Goal: Task Accomplishment & Management: Use online tool/utility

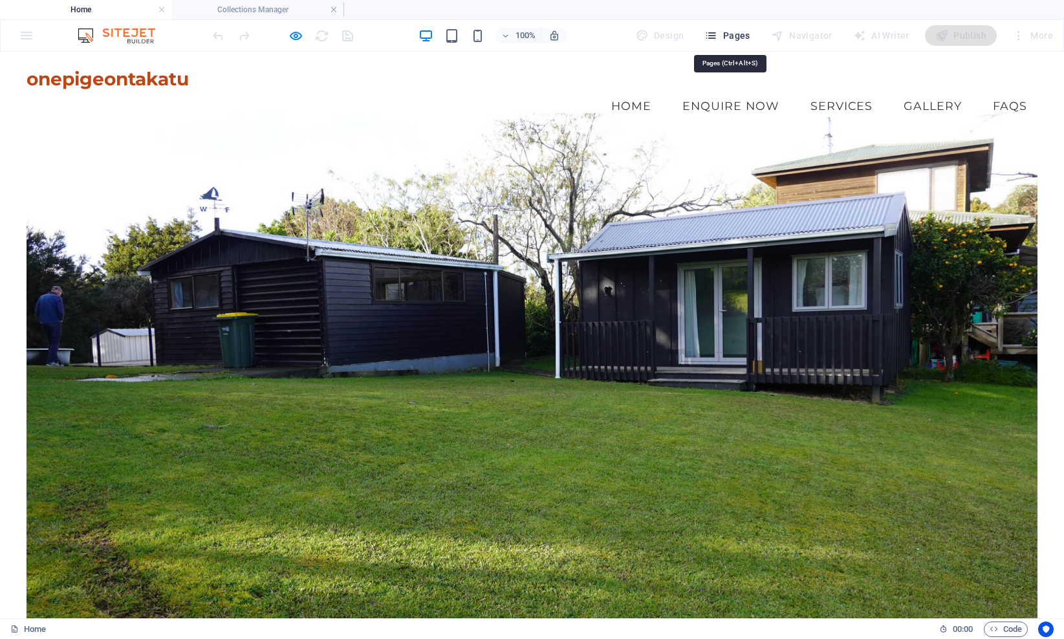
click at [734, 36] on span "Pages" at bounding box center [726, 35] width 45 height 13
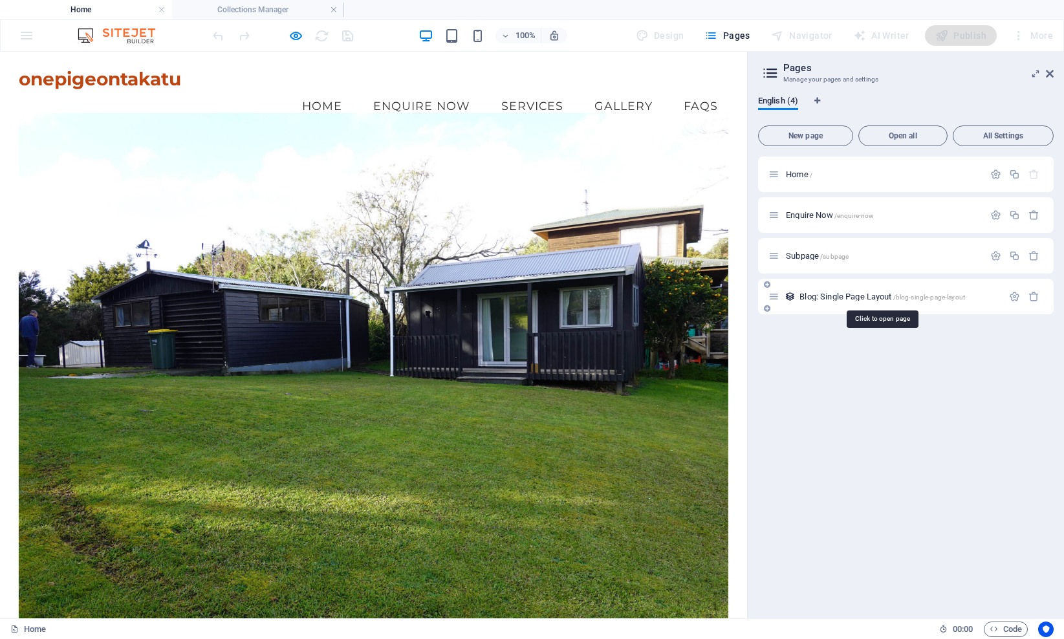
click at [834, 294] on span "Blog: Single Page Layout /blog-single-page-layout" at bounding box center [882, 297] width 166 height 10
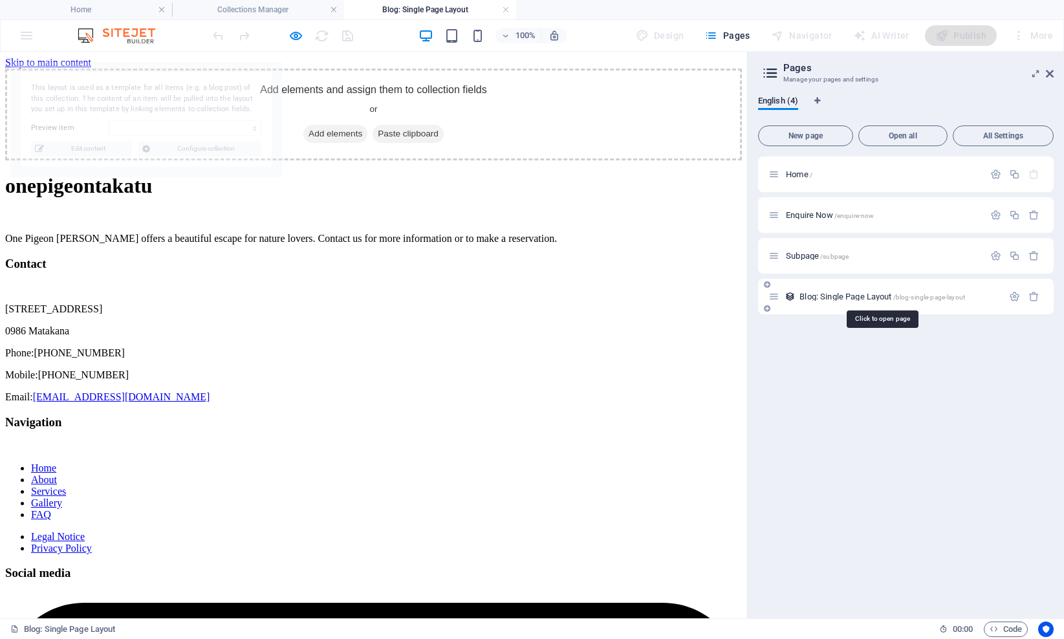
select select "689fe888e29ef67f2600c721"
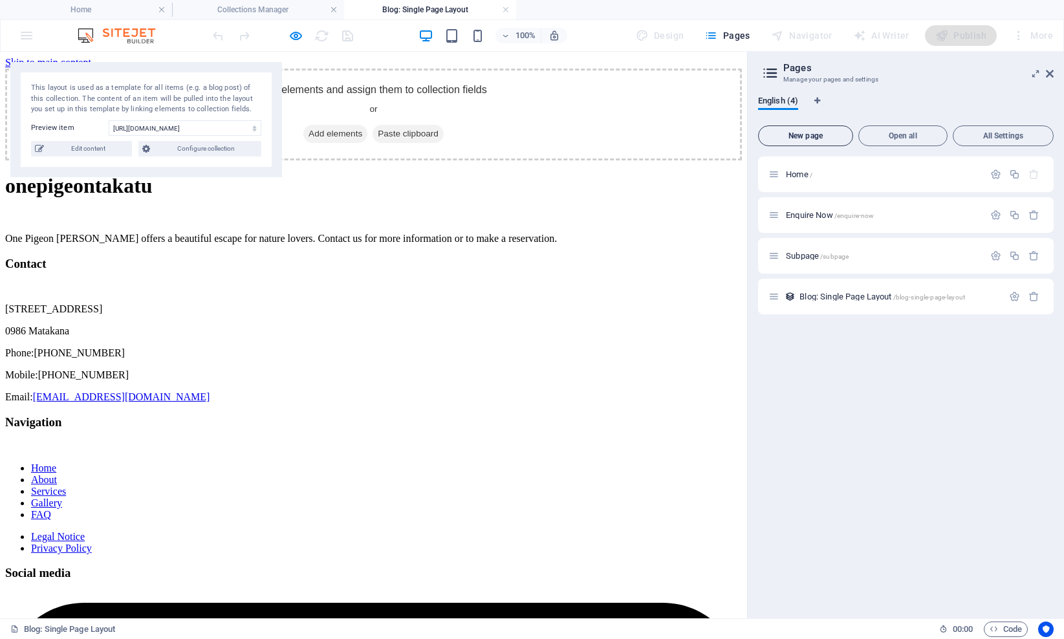
click at [807, 139] on span "New page" at bounding box center [805, 136] width 83 height 8
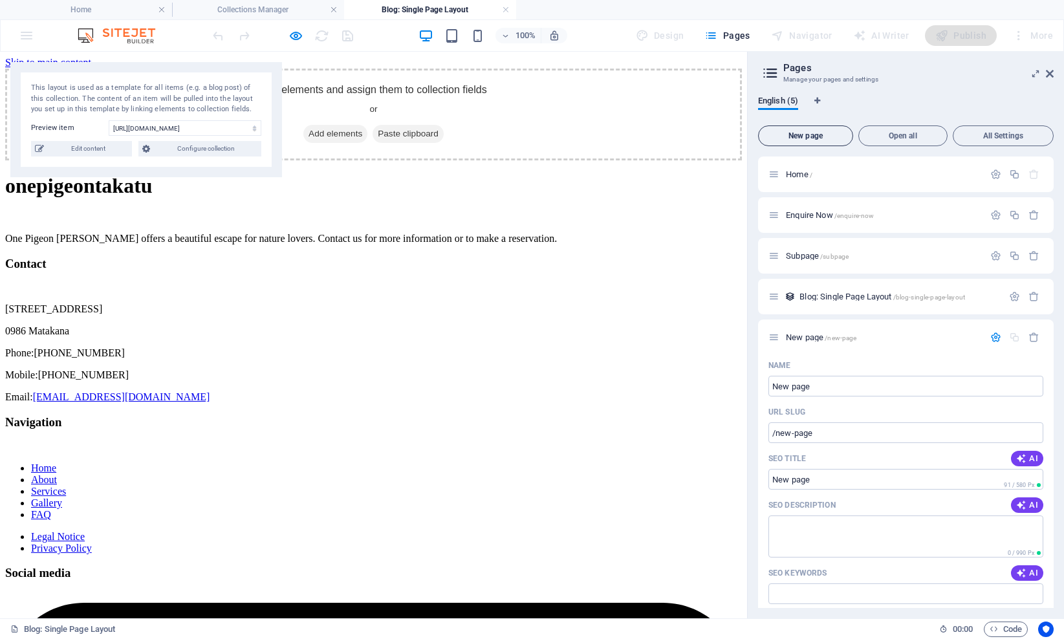
click at [808, 136] on span "New page" at bounding box center [805, 136] width 83 height 8
click at [814, 336] on span "New page /new-page" at bounding box center [821, 337] width 70 height 10
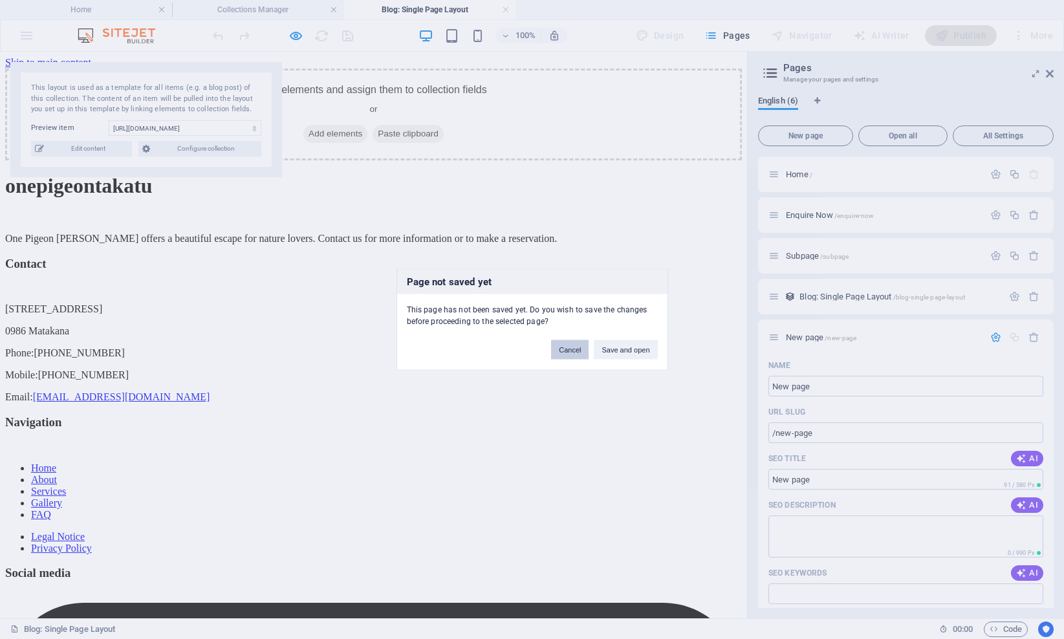
click at [564, 348] on button "Cancel" at bounding box center [569, 349] width 37 height 19
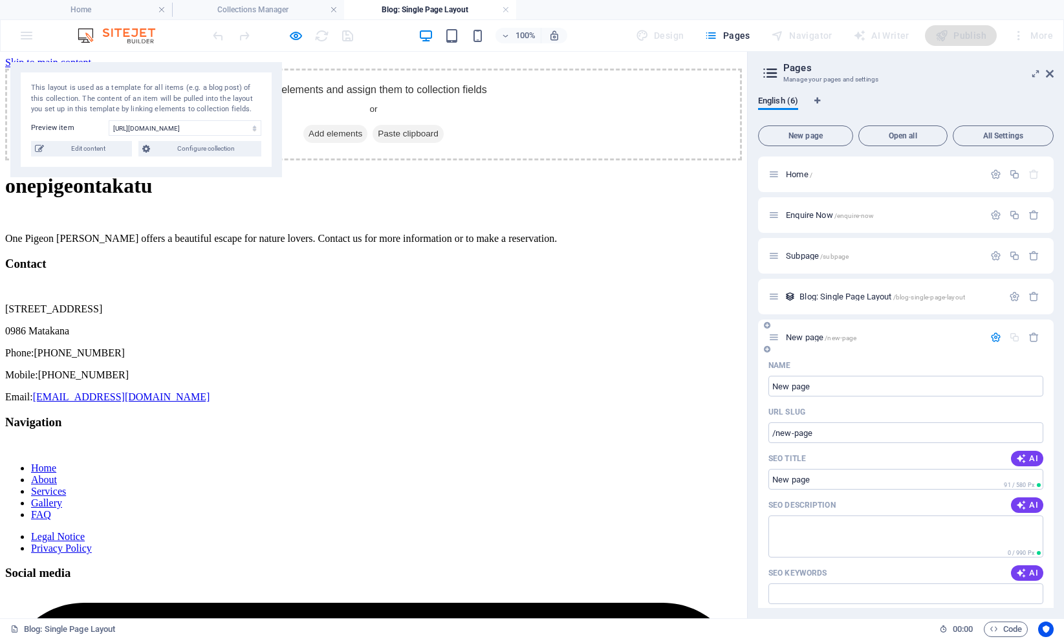
click at [802, 339] on span "New page /new-page" at bounding box center [821, 337] width 70 height 10
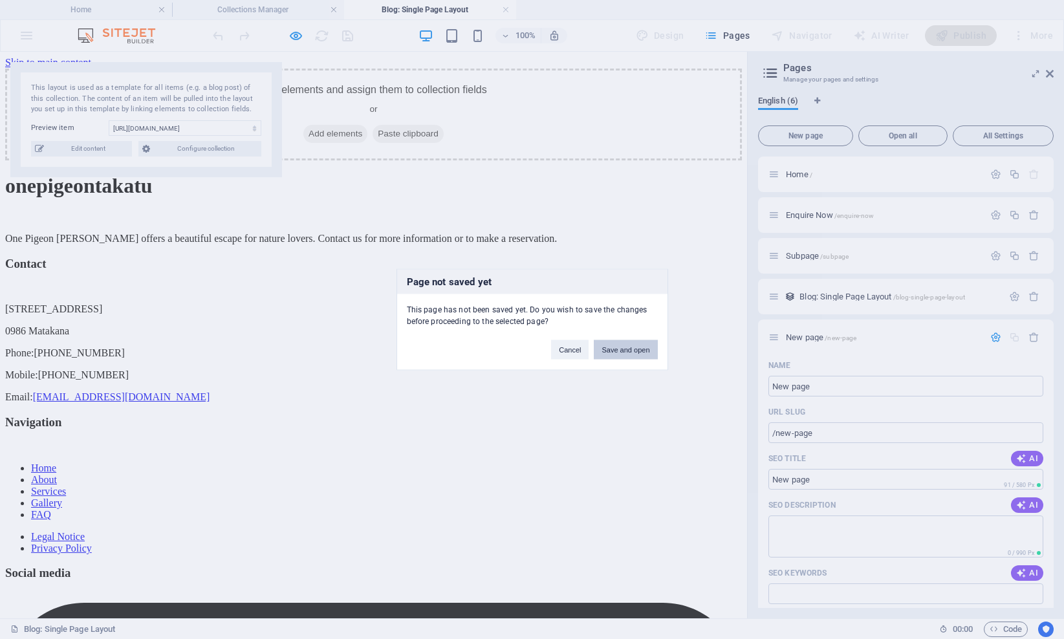
click at [621, 348] on button "Save and open" at bounding box center [625, 349] width 63 height 19
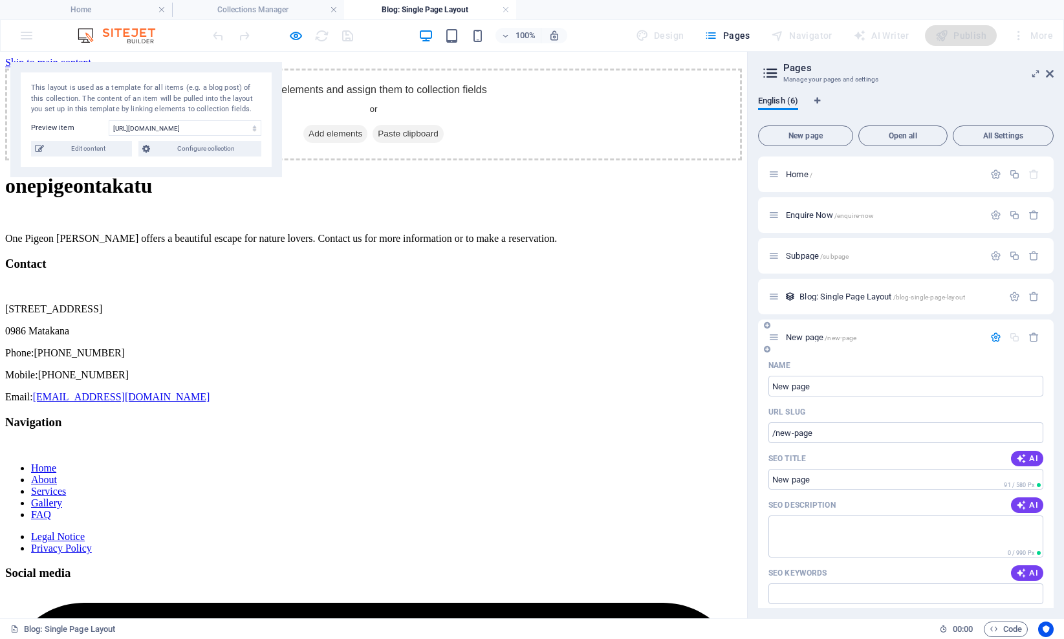
click at [808, 337] on span "New page /new-page" at bounding box center [821, 337] width 70 height 10
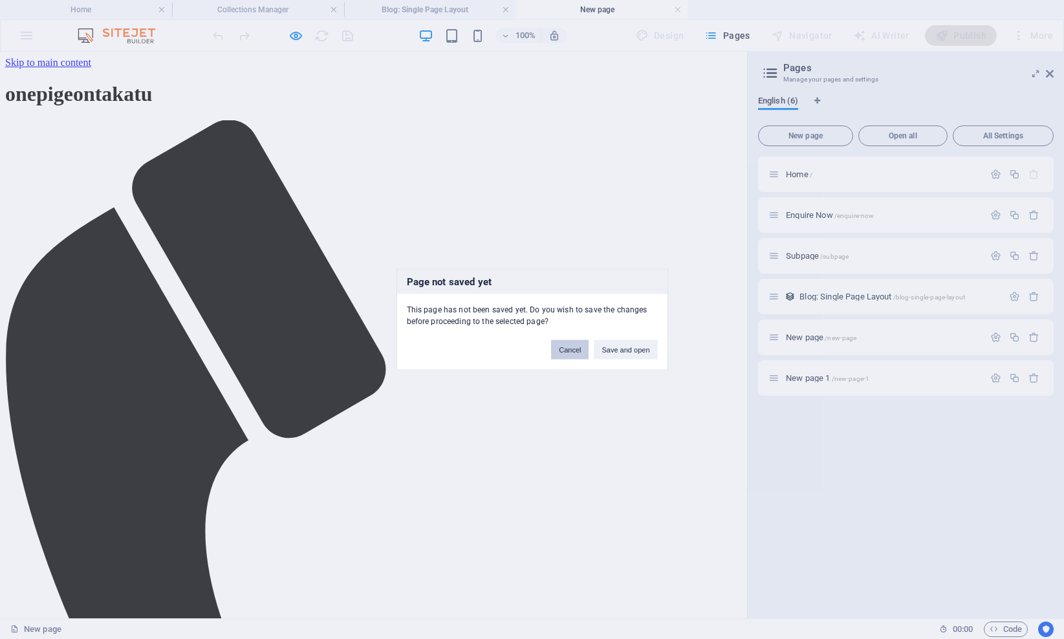
click at [574, 354] on button "Cancel" at bounding box center [569, 349] width 37 height 19
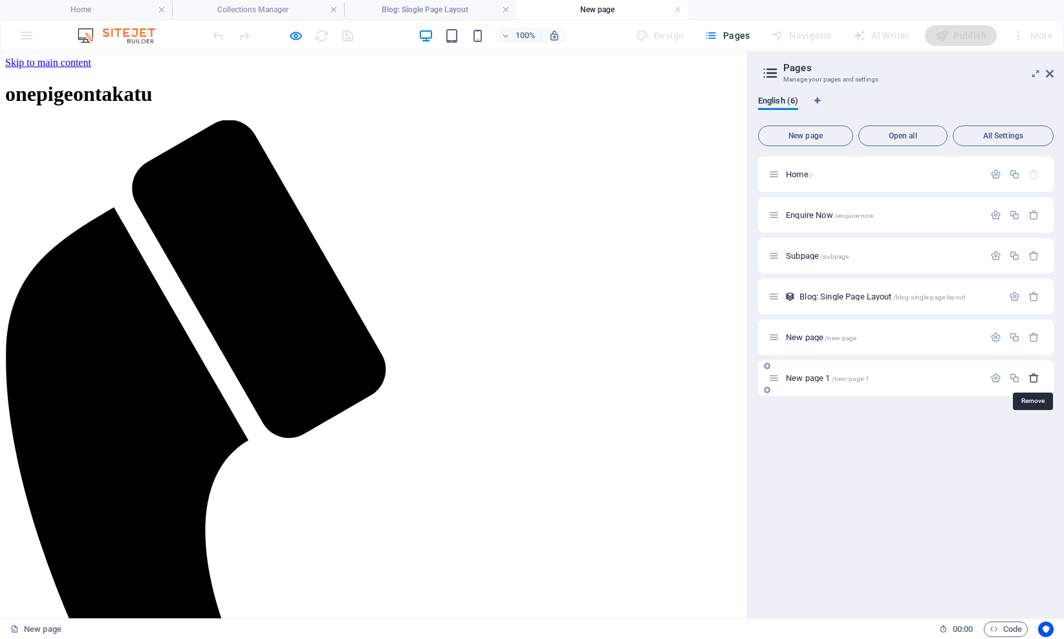
click at [1031, 380] on icon "button" at bounding box center [1033, 377] width 11 height 11
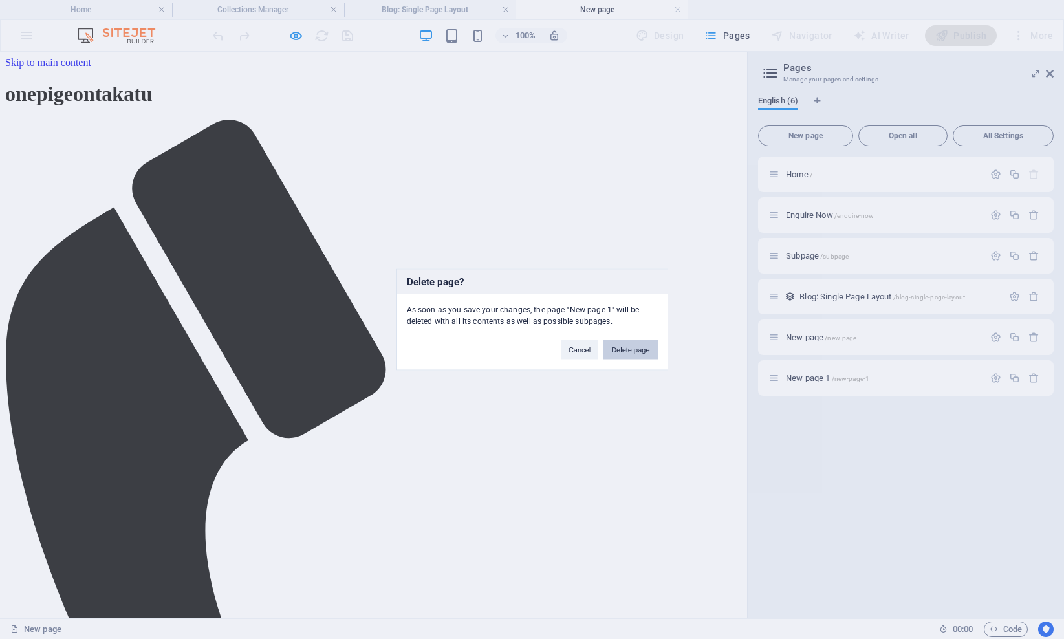
click at [634, 349] on button "Delete page" at bounding box center [630, 349] width 54 height 19
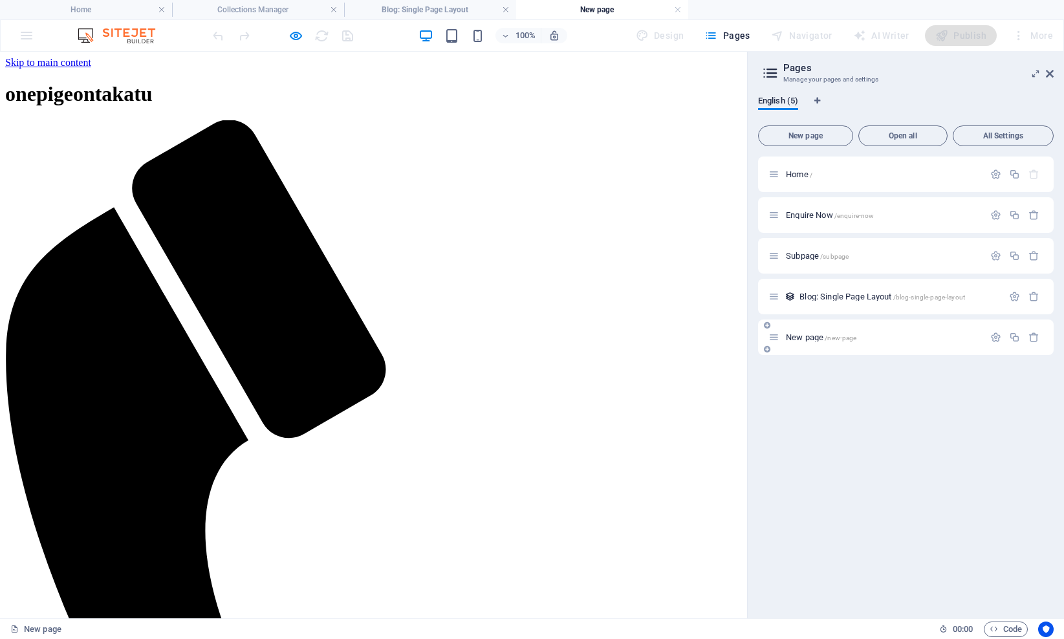
click at [799, 340] on span "New page /new-page" at bounding box center [821, 337] width 70 height 10
click at [1046, 76] on icon at bounding box center [1049, 74] width 8 height 10
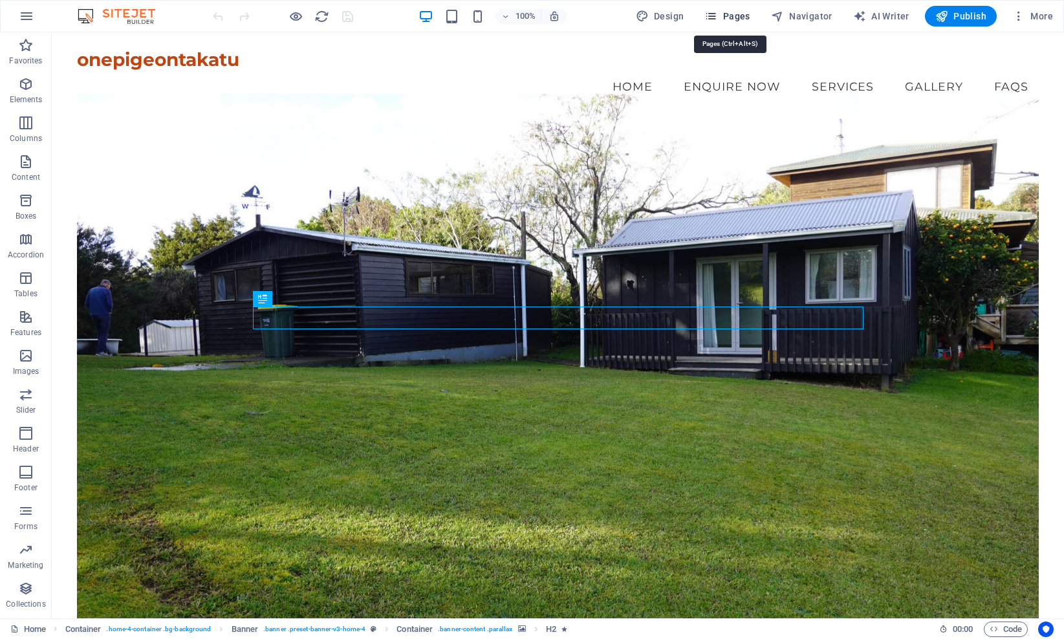
click at [734, 16] on span "Pages" at bounding box center [726, 16] width 45 height 13
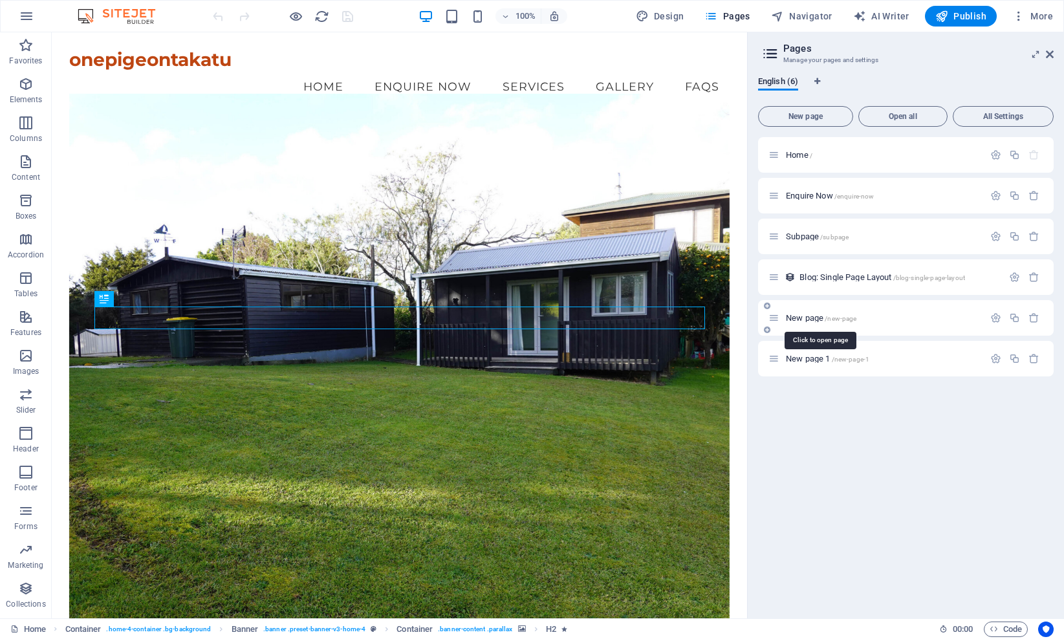
click at [802, 317] on span "New page /new-page" at bounding box center [821, 318] width 70 height 10
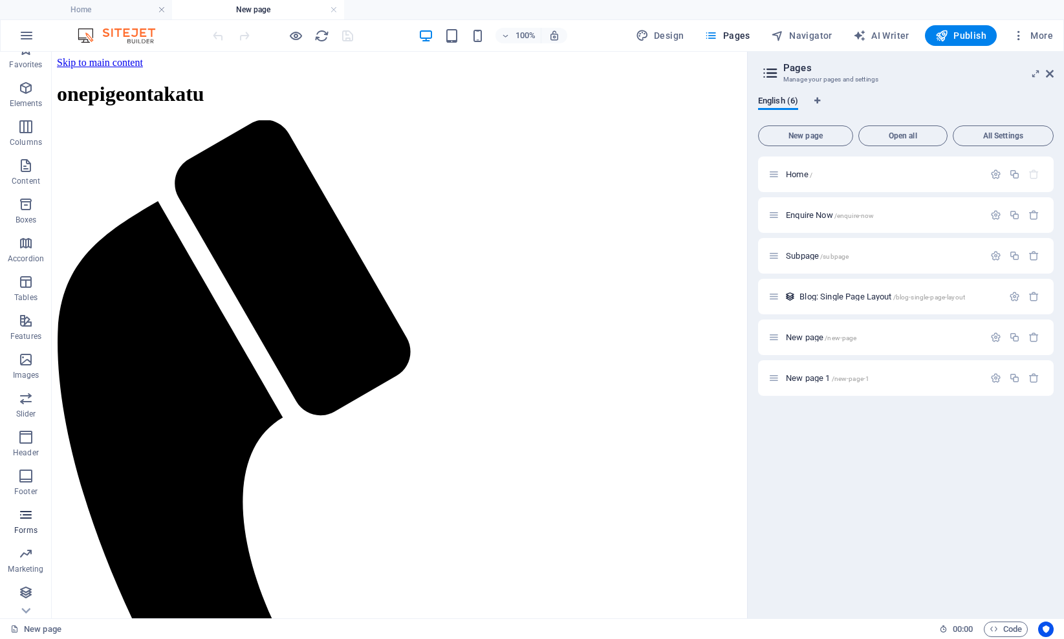
scroll to position [16, 0]
click at [26, 604] on p "Collections" at bounding box center [25, 608] width 39 height 10
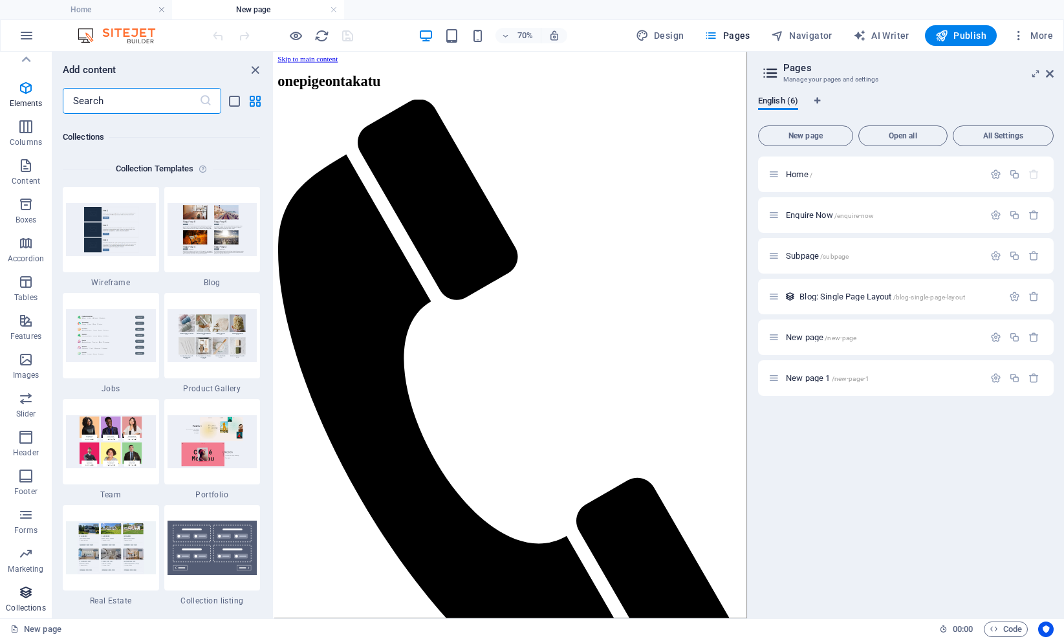
scroll to position [11835, 0]
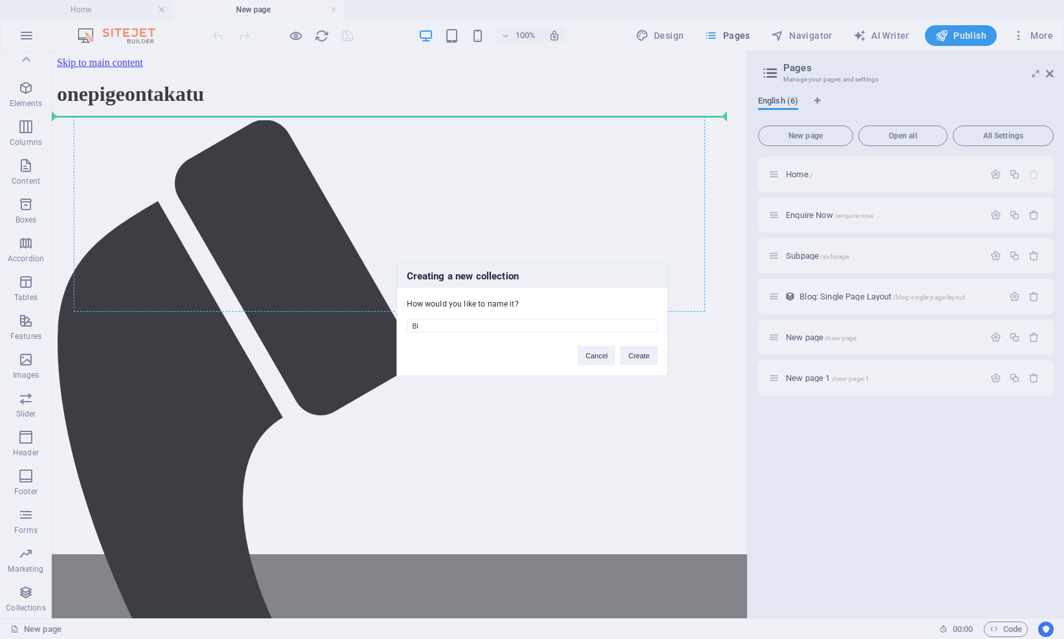
type input "B"
type input "One Pigeon Takatu takes flight"
click at [640, 356] on button "Create" at bounding box center [638, 355] width 37 height 19
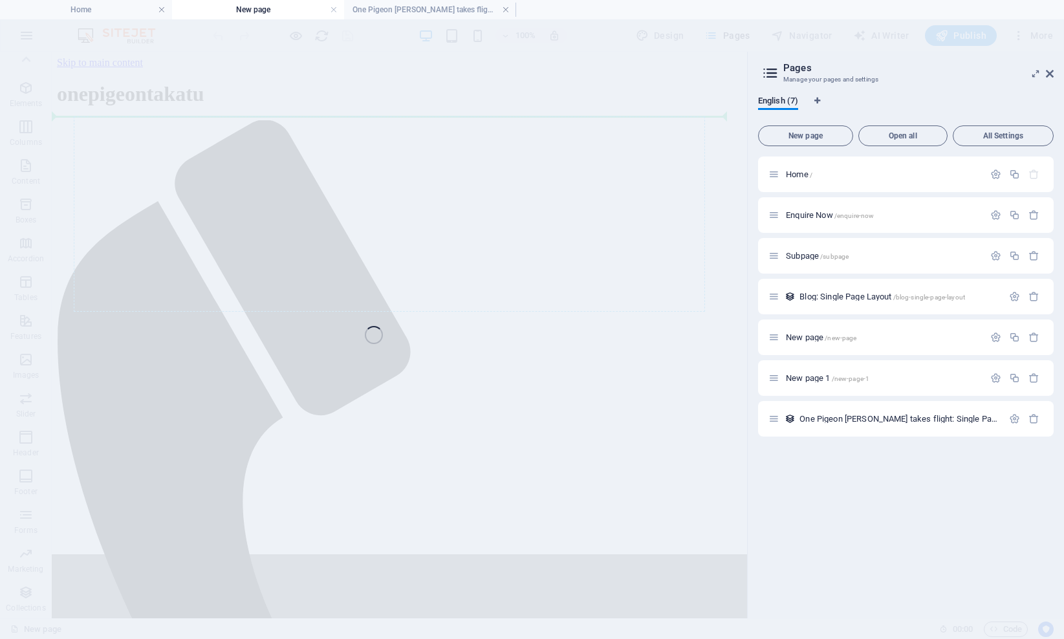
scroll to position [0, 0]
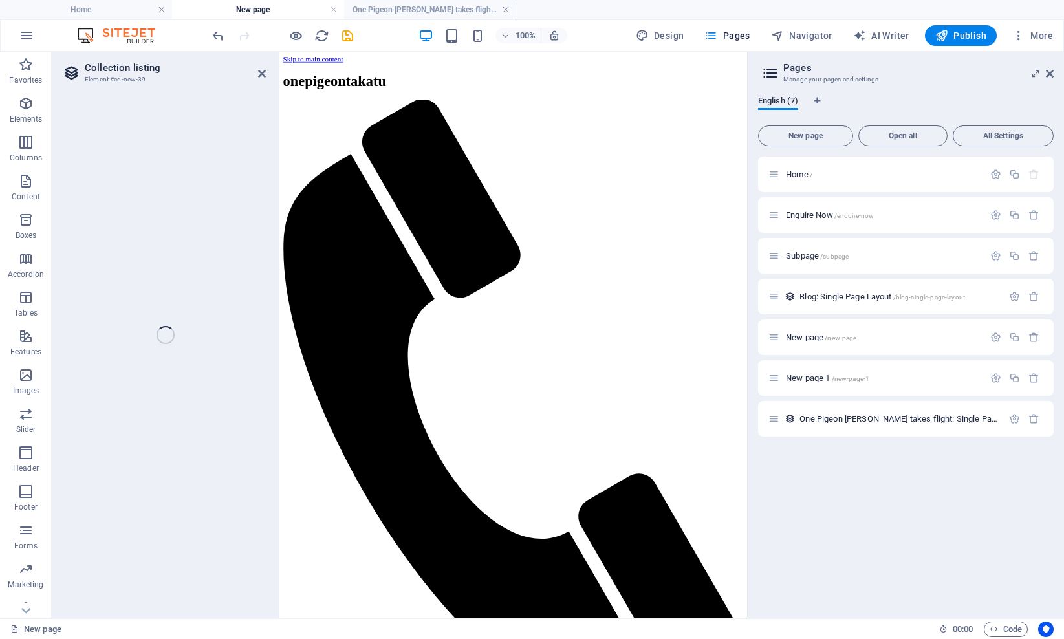
select select "68b5f421f8c60c0c76012451"
select select
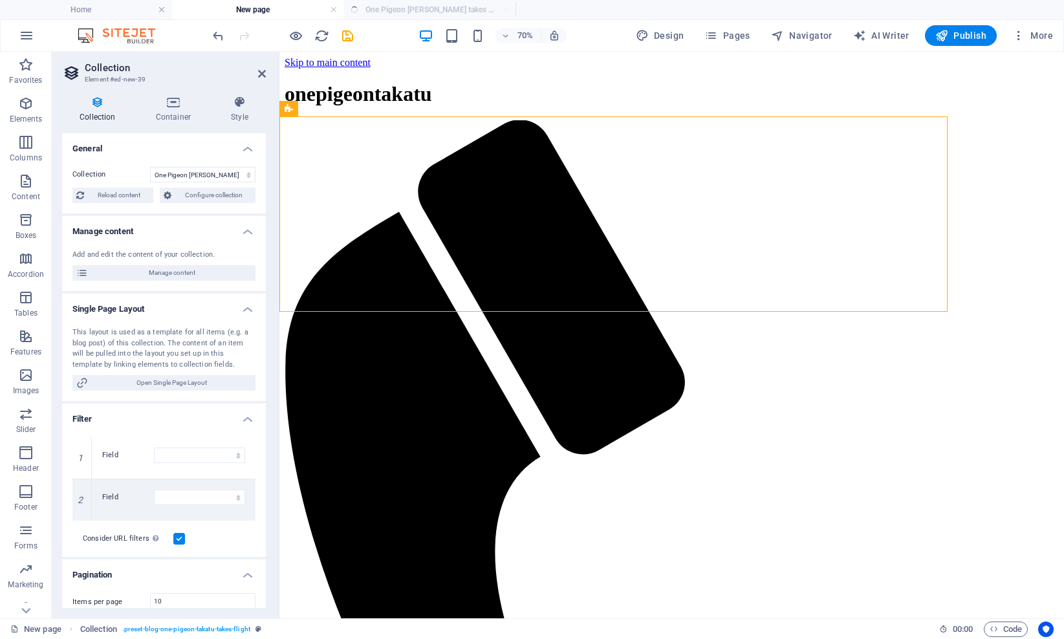
select select "columns.publishing_date_DESC"
select select "columns.status"
select select "columns.publishing_date"
select select "past"
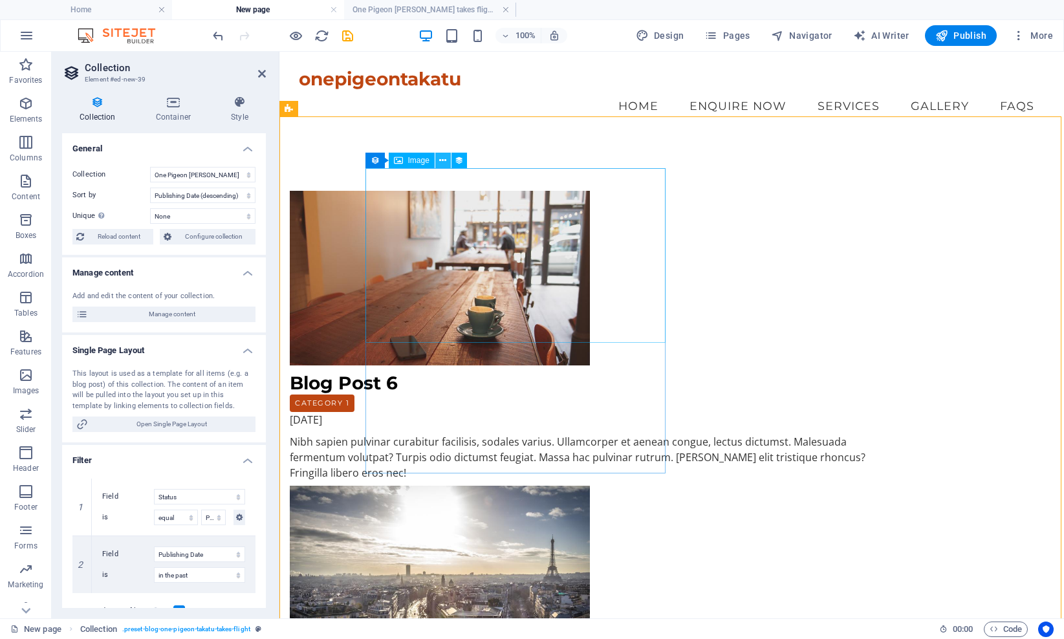
click at [444, 159] on icon at bounding box center [442, 161] width 7 height 14
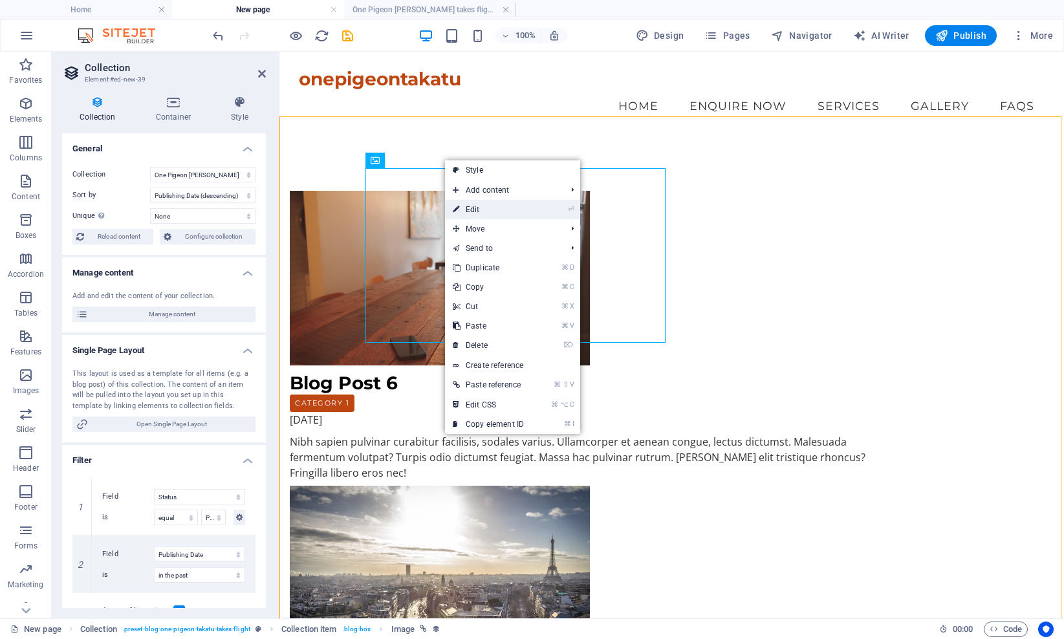
click at [470, 206] on link "⏎ Edit" at bounding box center [488, 209] width 87 height 19
select select "px"
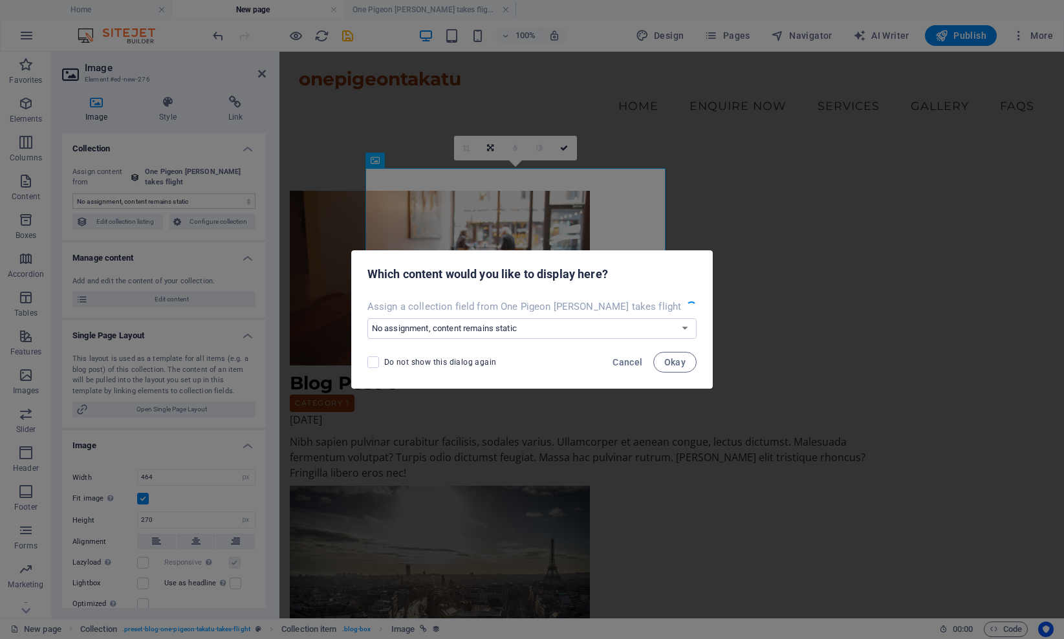
select select "image"
click at [656, 359] on span "Okay" at bounding box center [667, 362] width 22 height 10
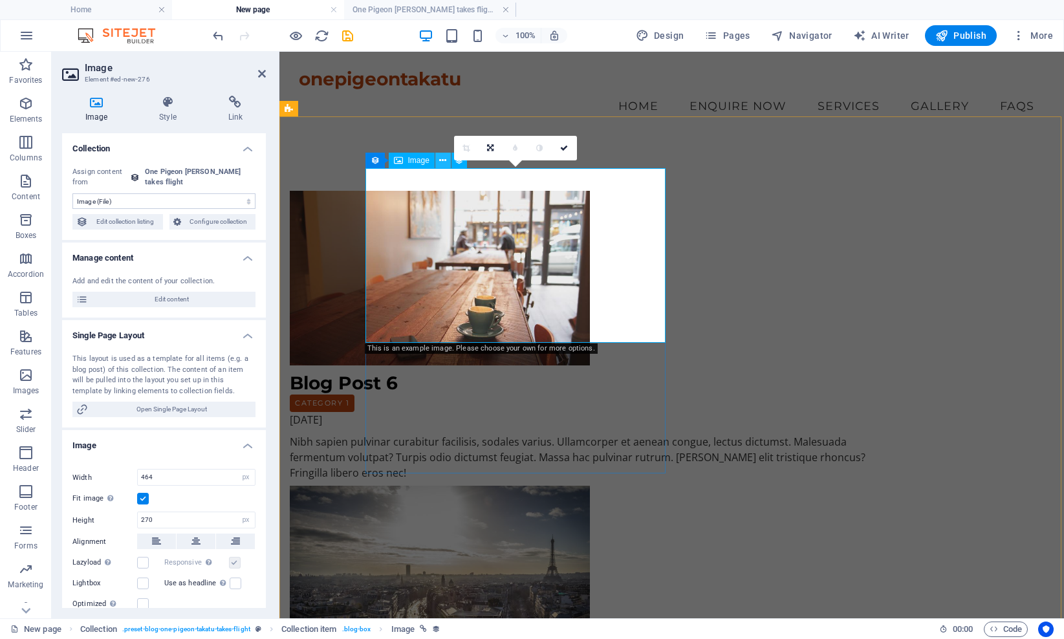
click at [446, 159] on icon at bounding box center [442, 161] width 7 height 14
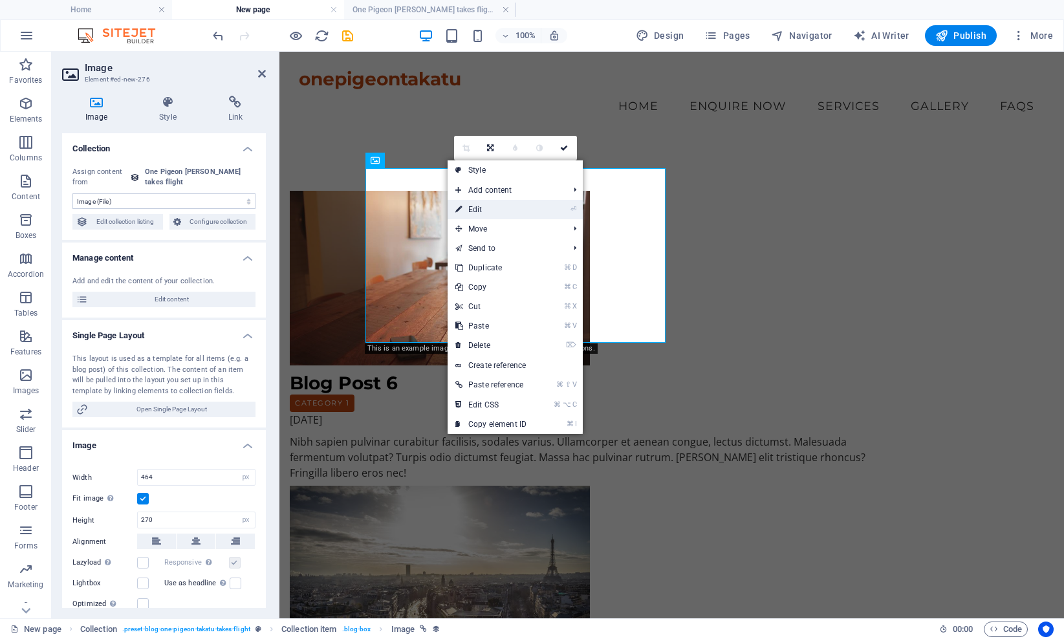
click at [474, 206] on link "⏎ Edit" at bounding box center [490, 209] width 87 height 19
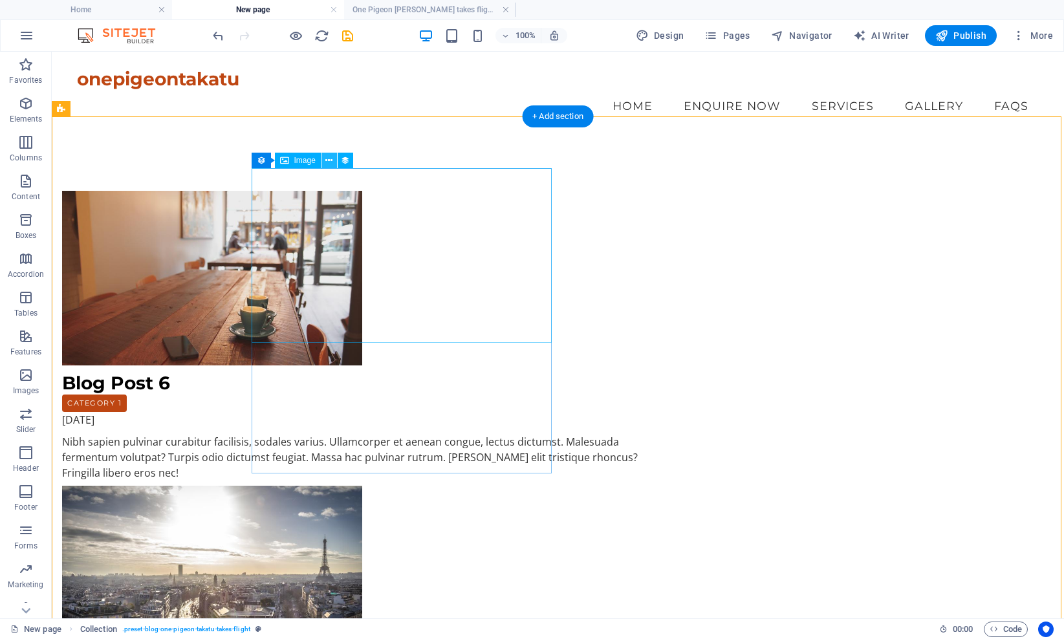
click at [327, 159] on icon at bounding box center [328, 161] width 7 height 14
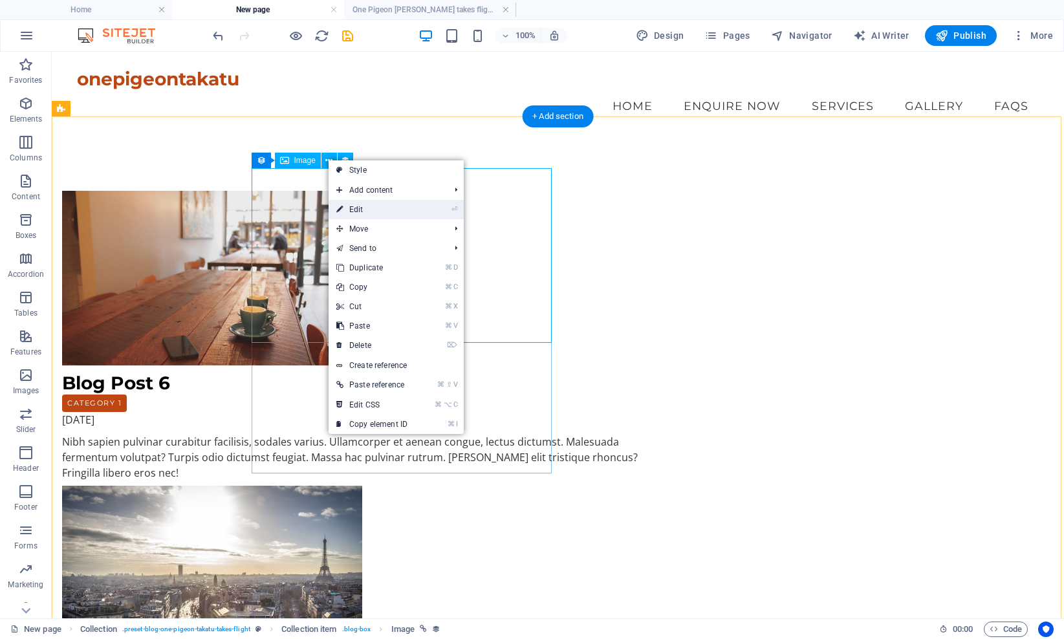
click at [352, 208] on link "⏎ Edit" at bounding box center [371, 209] width 87 height 19
select select "image"
select select "px"
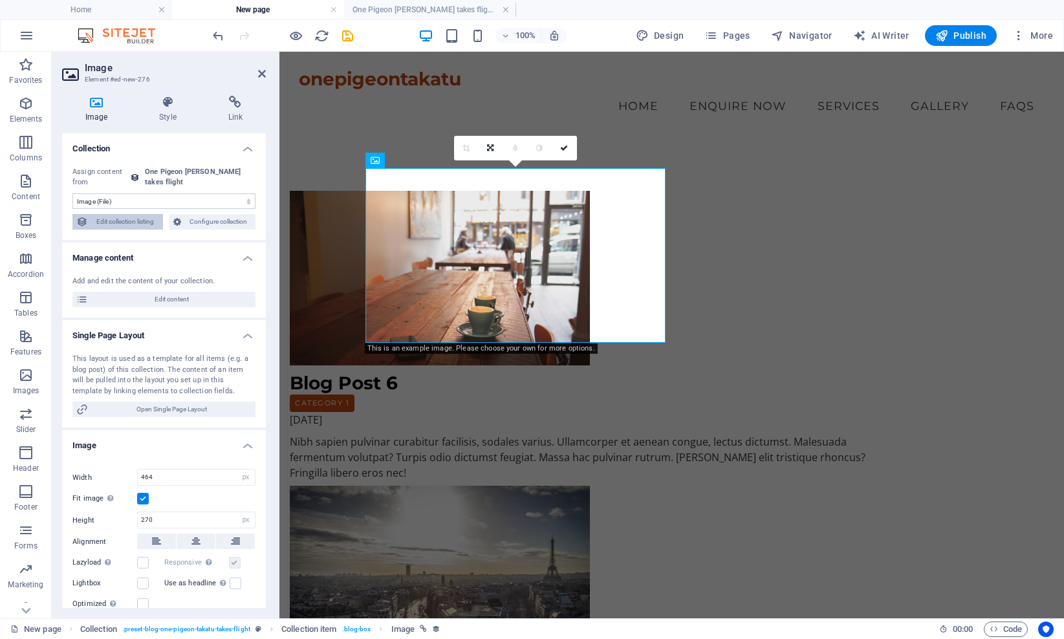
click at [141, 219] on span "Edit collection listing" at bounding box center [125, 222] width 67 height 16
select select "68b5f421f8c60c0c76012451"
select select "columns.publishing_date_DESC"
select select "columns.status"
select select "columns.publishing_date"
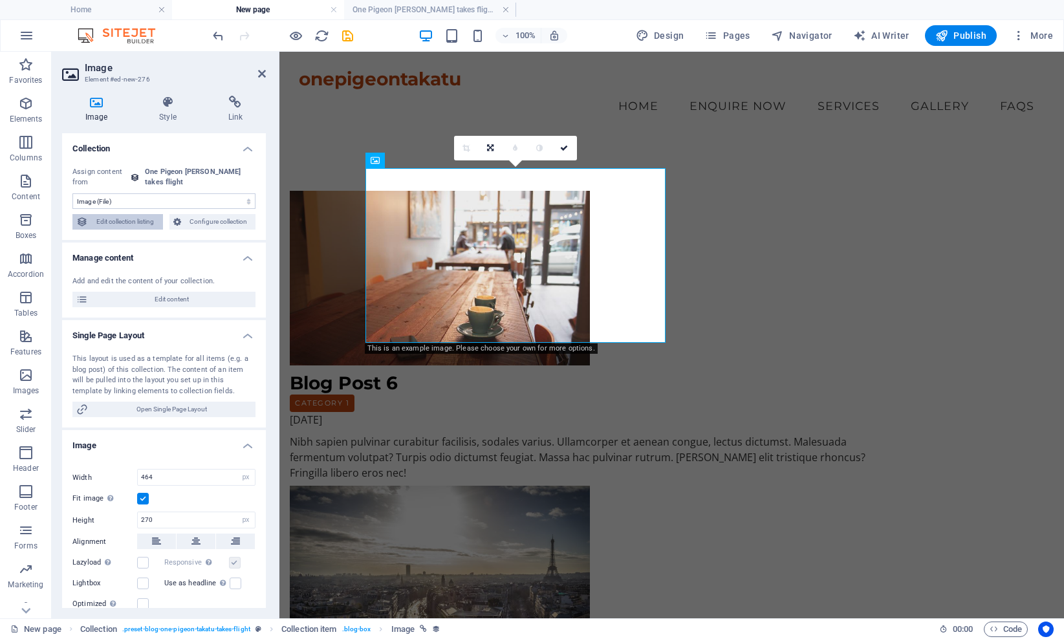
select select "past"
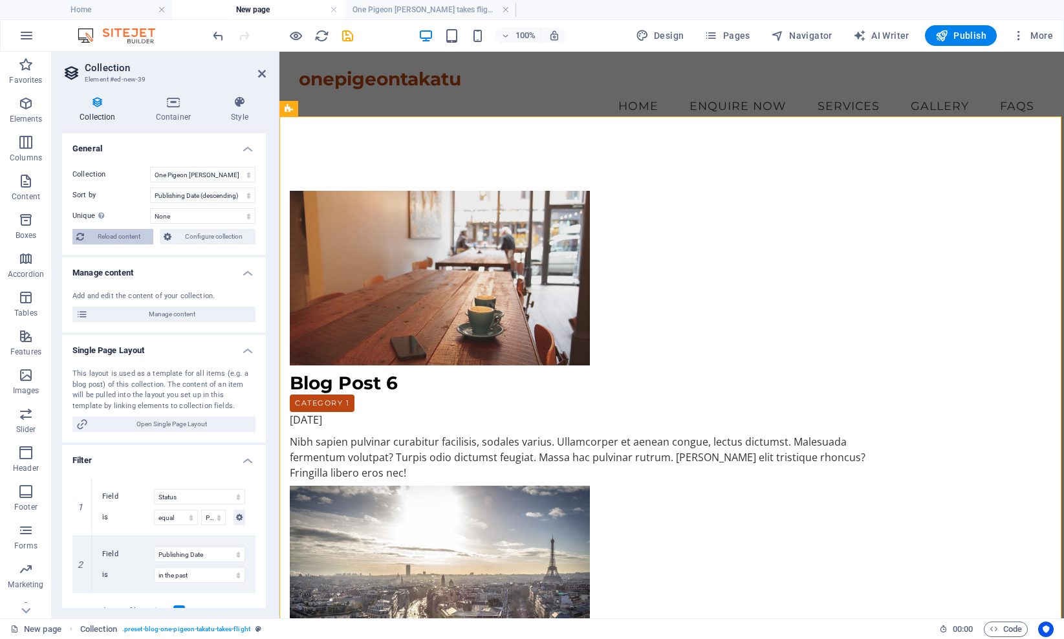
click at [118, 237] on span "Reload content" at bounding box center [118, 237] width 61 height 16
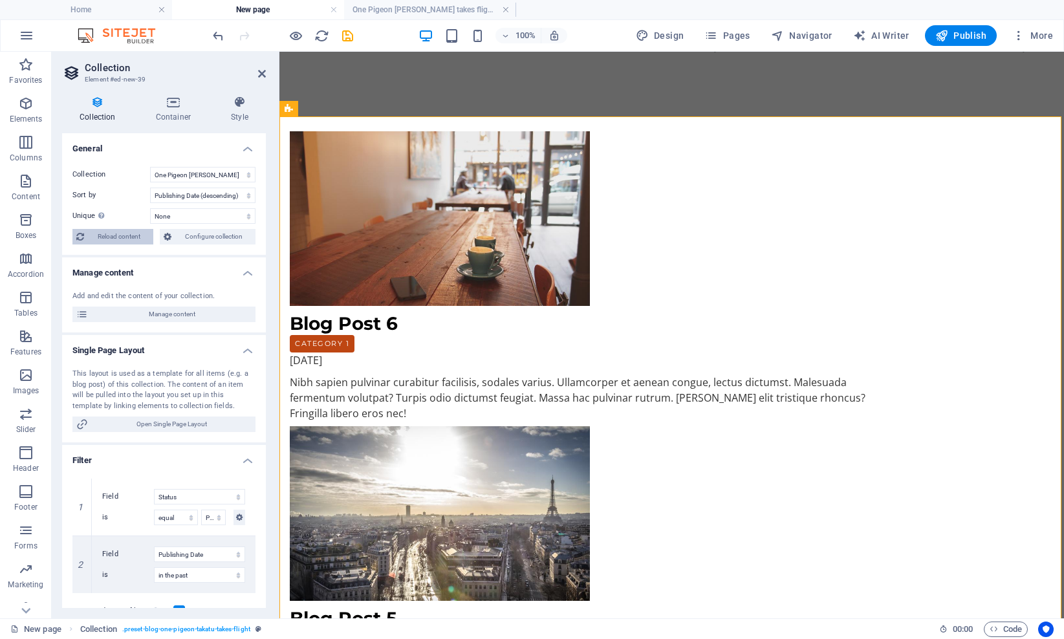
select select "68b5f421f8c60c0c76012451"
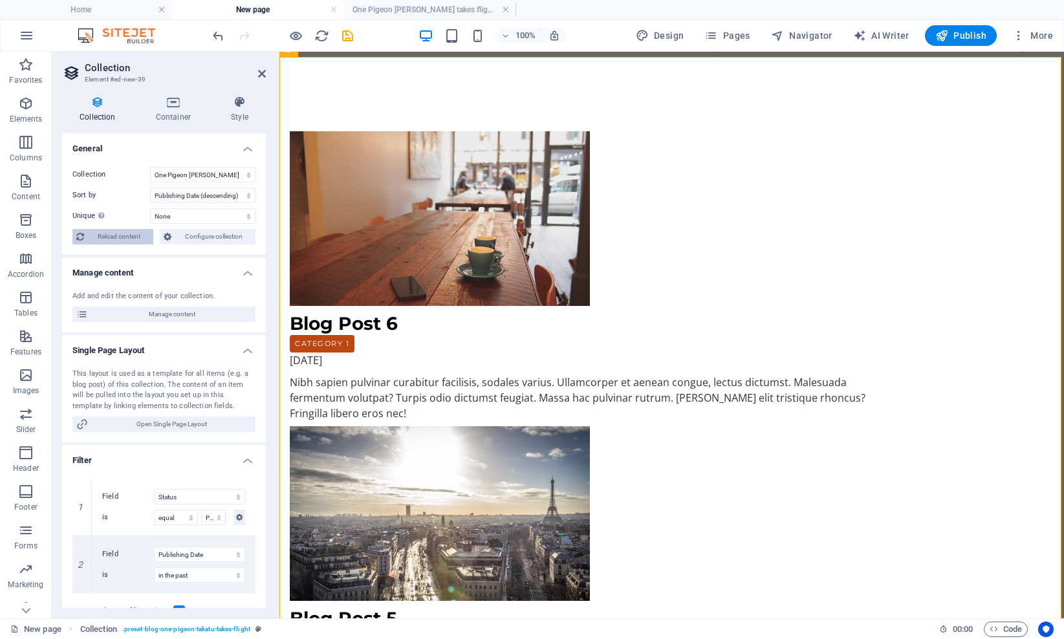
select select "columns.publishing_date_DESC"
select select "columns.status"
select select "columns.publishing_date"
select select "past"
select select "68b5f421f8c60c0c76012451"
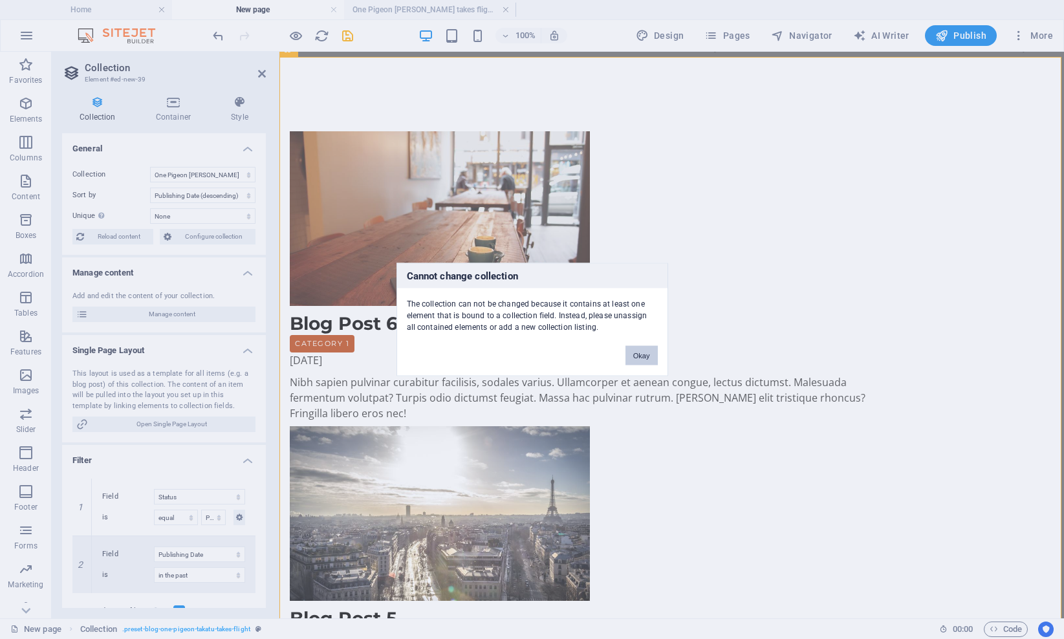
click at [638, 353] on button "Okay" at bounding box center [641, 355] width 32 height 19
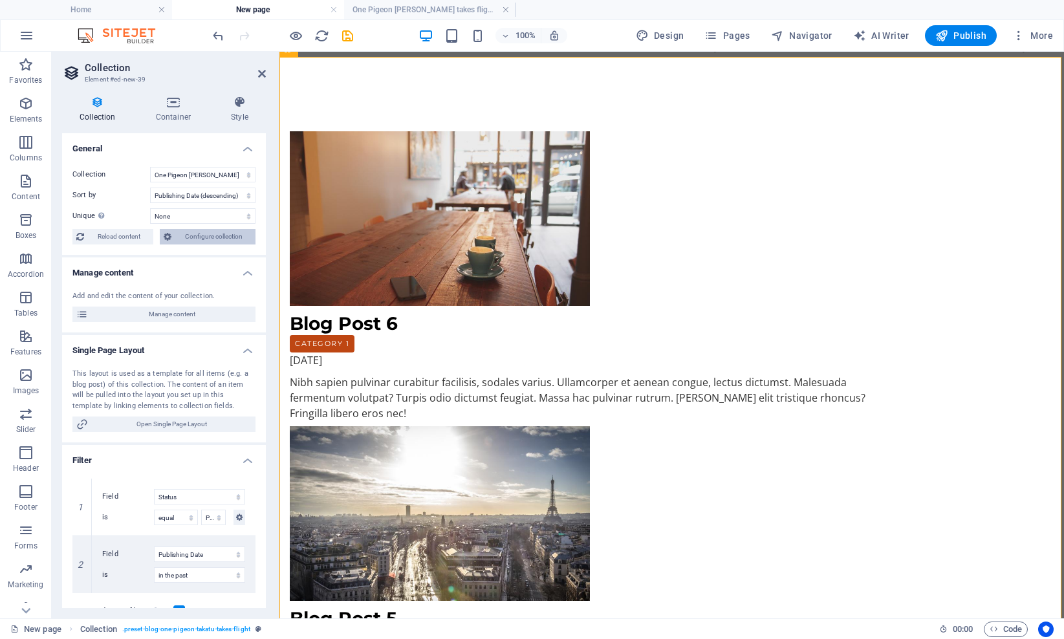
click at [202, 237] on span "Configure collection" at bounding box center [213, 237] width 76 height 16
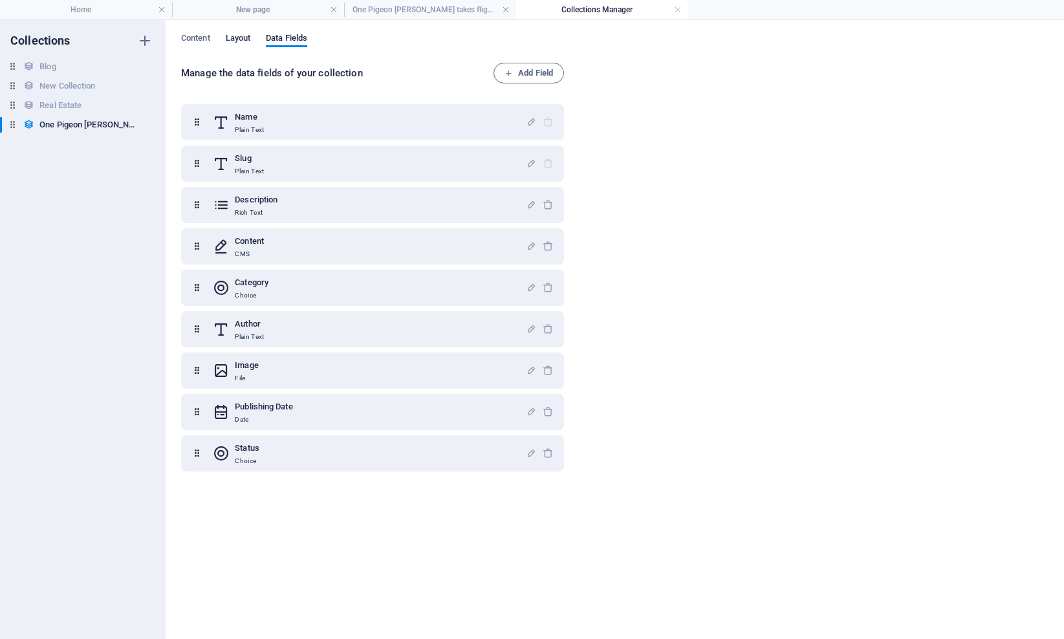
click at [230, 41] on span "Layout" at bounding box center [238, 39] width 25 height 18
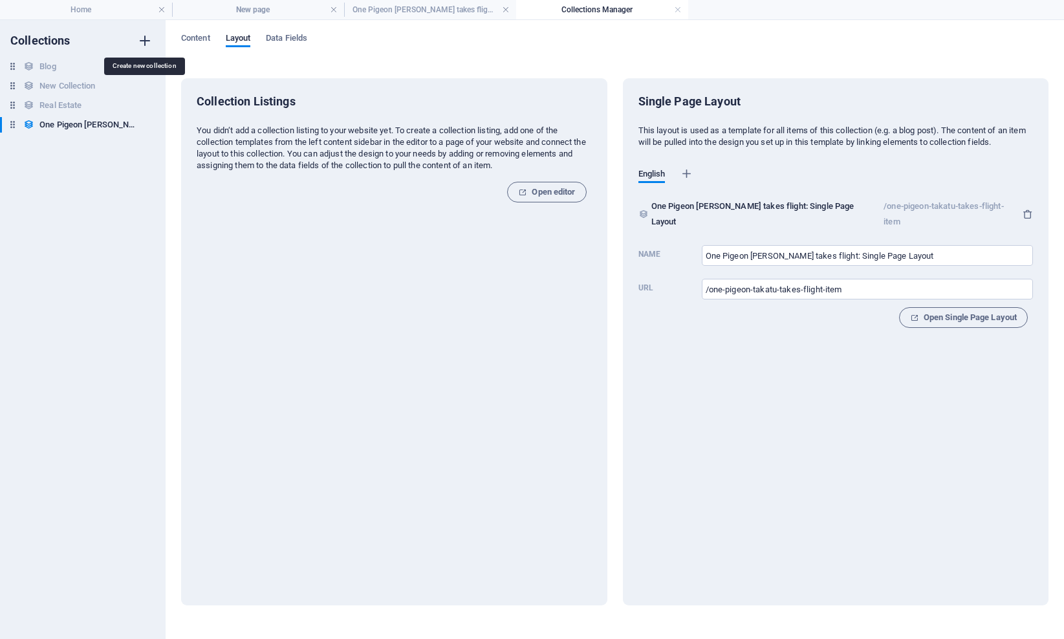
click at [145, 39] on icon "button" at bounding box center [145, 41] width 16 height 16
